Goal: Find specific page/section: Find specific page/section

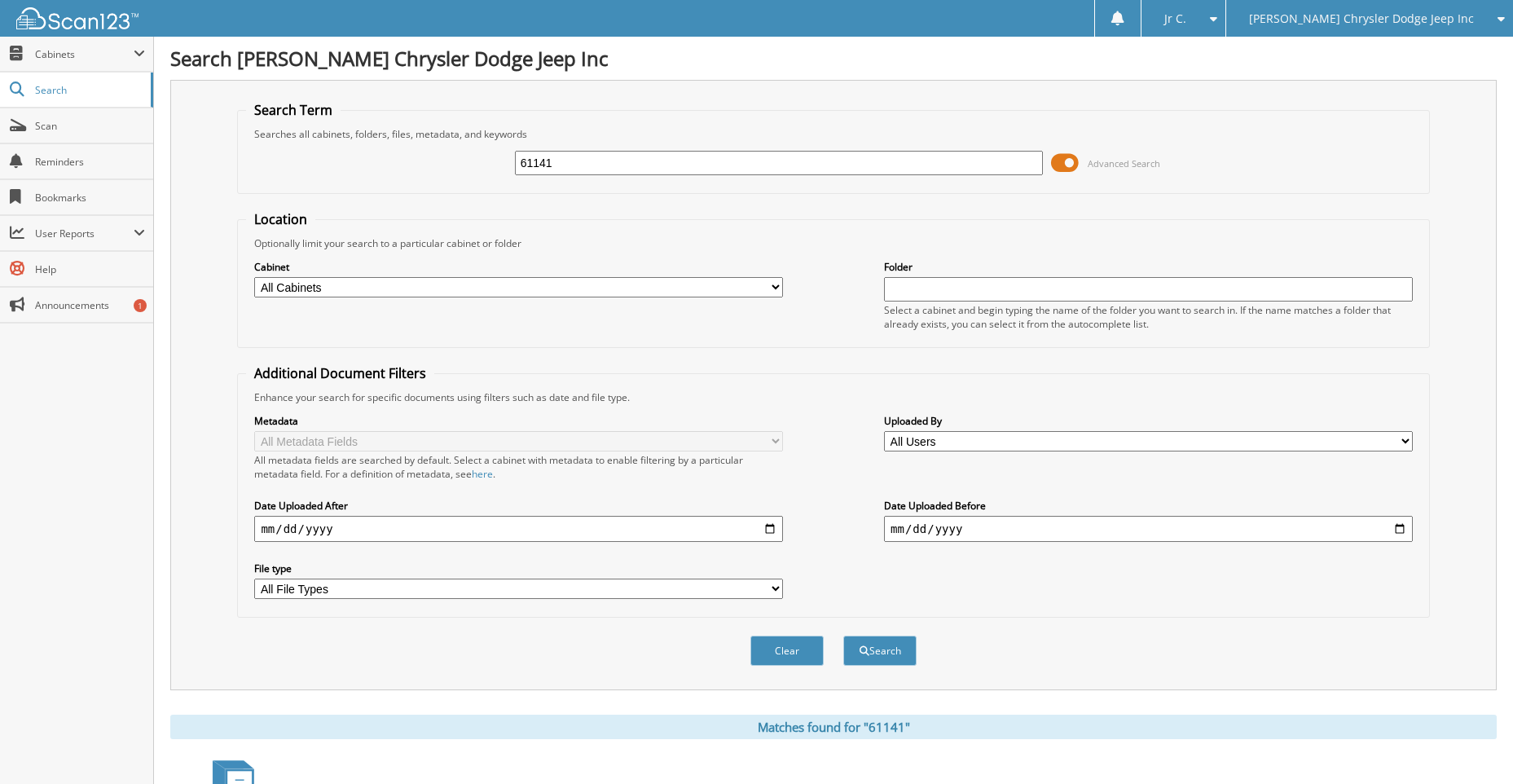
drag, startPoint x: 560, startPoint y: 166, endPoint x: 483, endPoint y: 182, distance: 78.6
click at [495, 182] on div "61141 Advanced Search" at bounding box center [833, 163] width 1174 height 44
type input "60969"
click at [843, 635] on button "Search" at bounding box center [879, 650] width 73 height 30
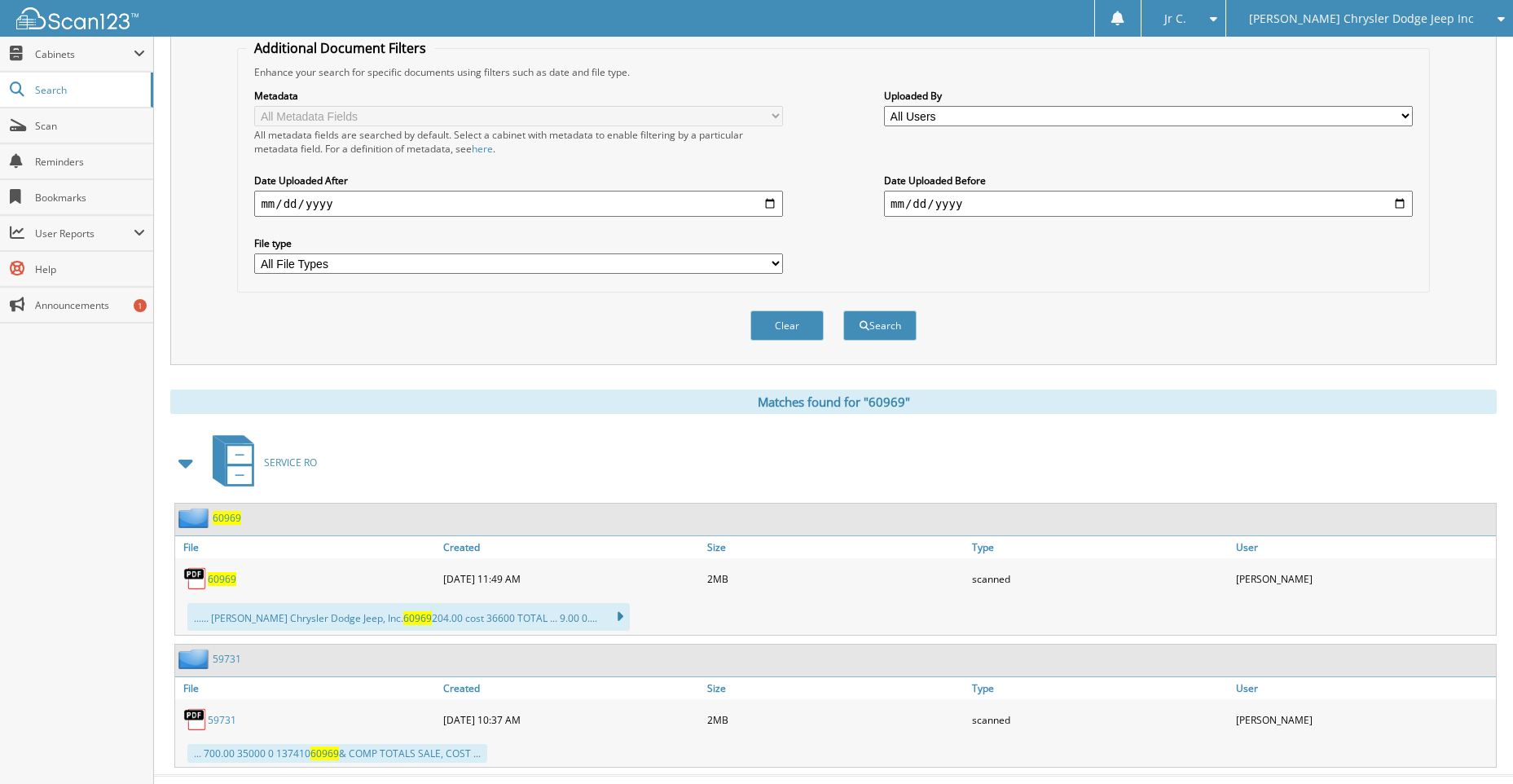
scroll to position [326, 0]
click at [233, 519] on span "60969" at bounding box center [227, 517] width 28 height 14
